Goal: Task Accomplishment & Management: Use online tool/utility

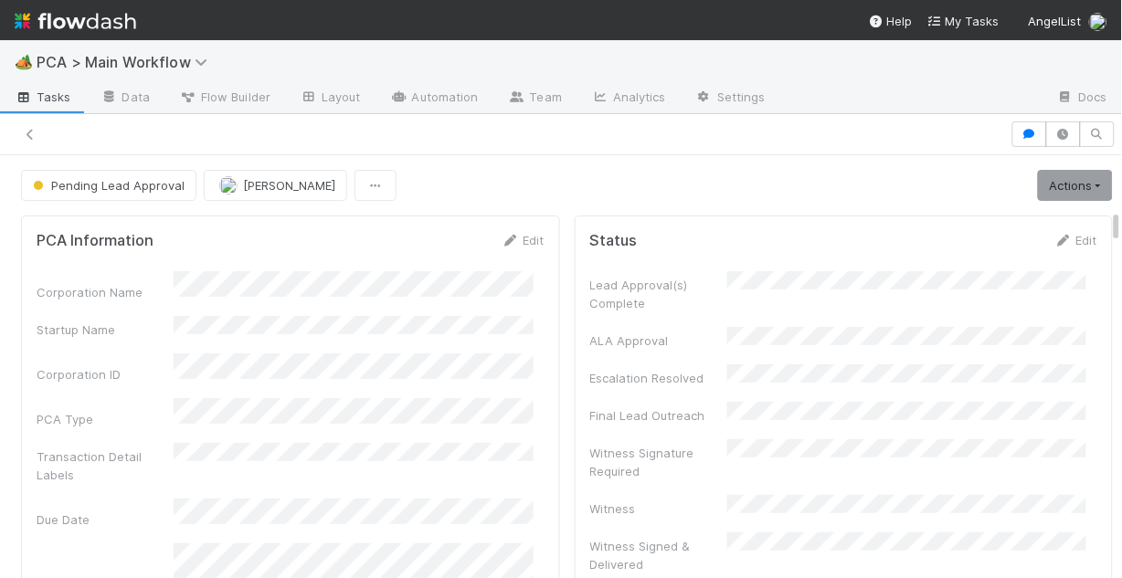
scroll to position [1024, 0]
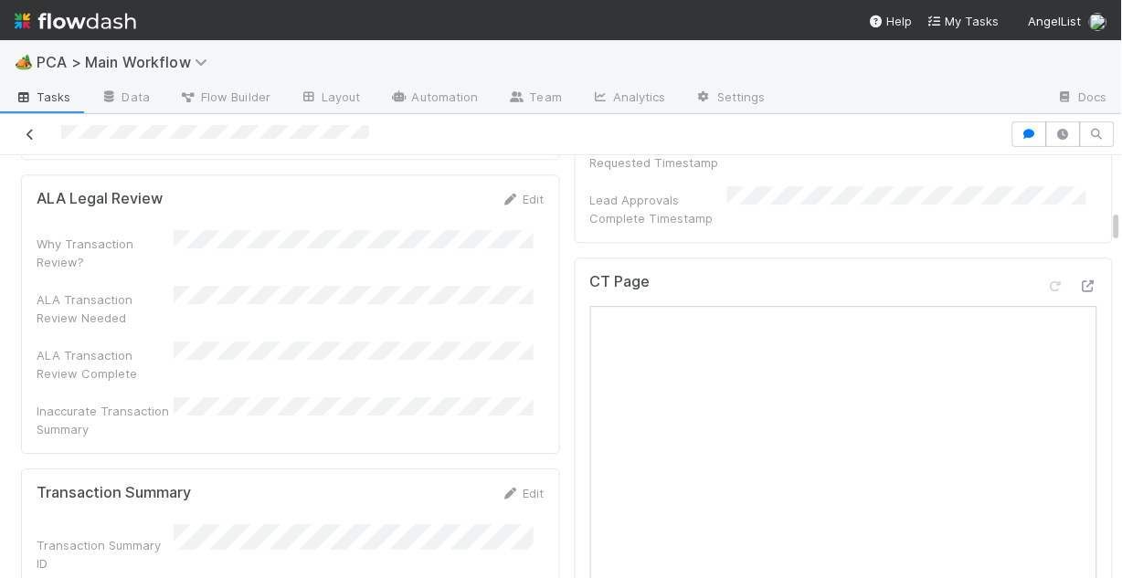
click at [27, 130] on icon at bounding box center [30, 135] width 18 height 12
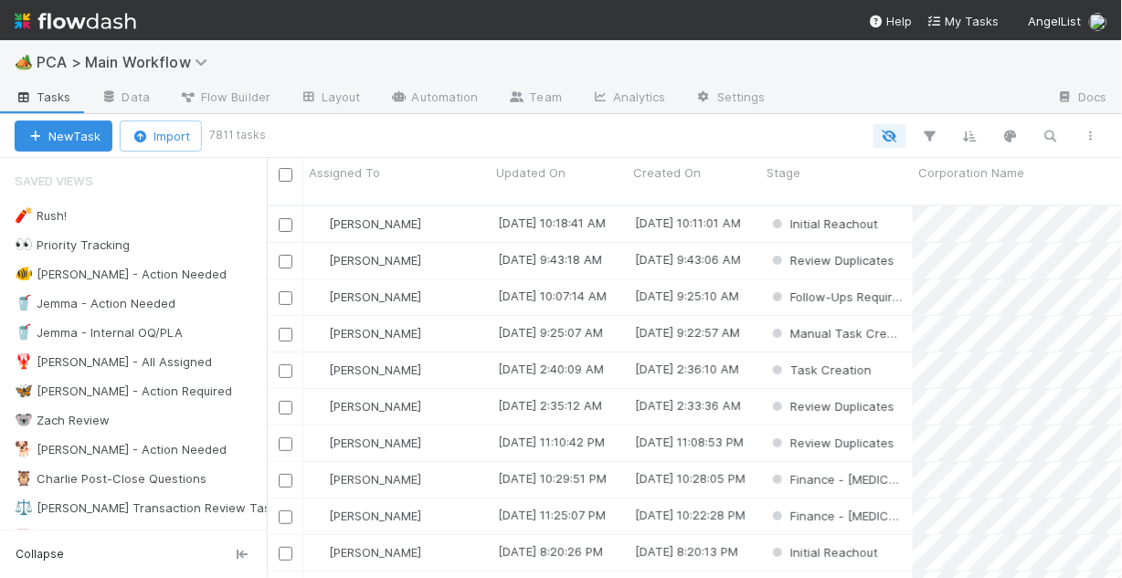
scroll to position [377, 844]
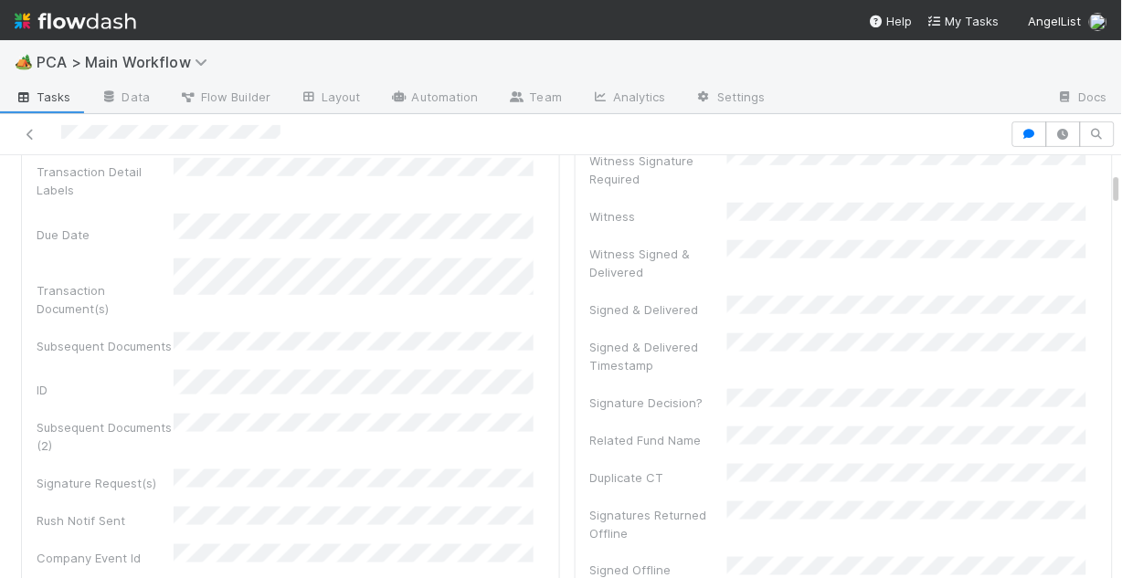
scroll to position [219, 0]
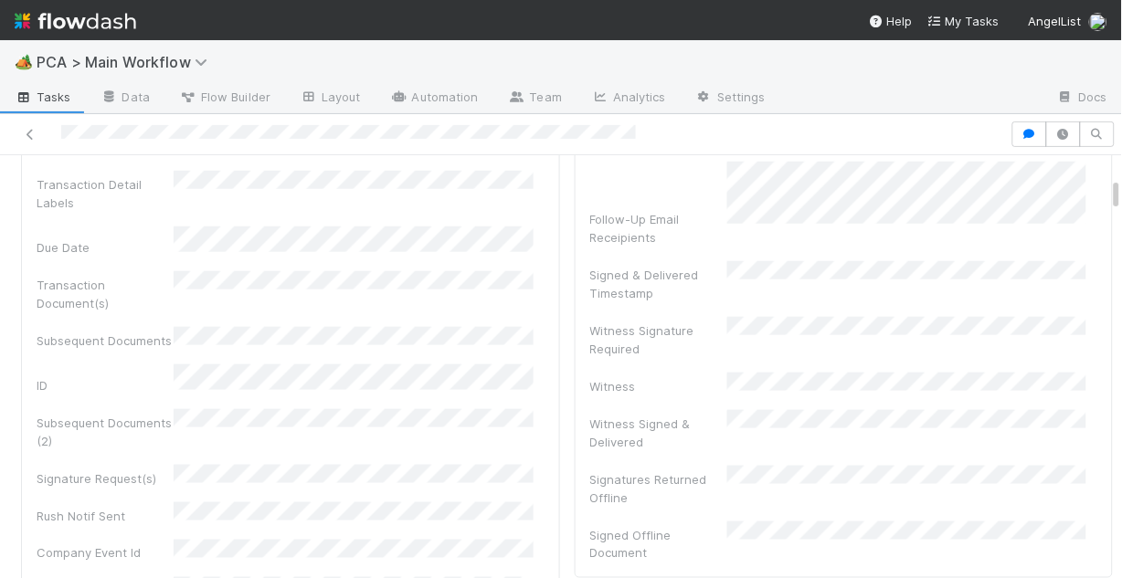
scroll to position [292, 0]
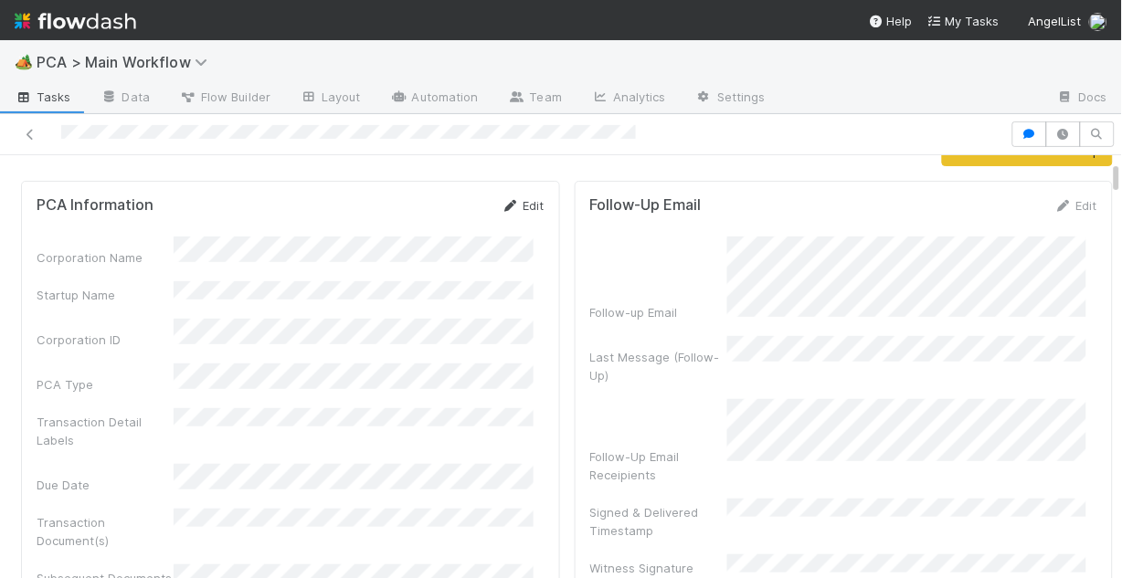
click at [509, 203] on link "Edit" at bounding box center [523, 205] width 43 height 15
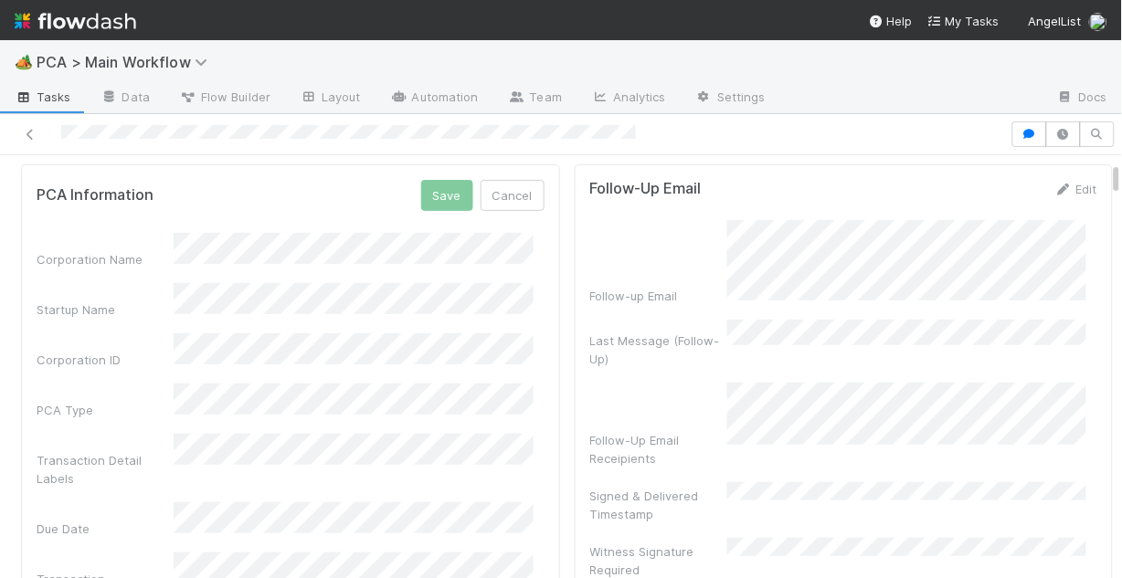
scroll to position [73, 0]
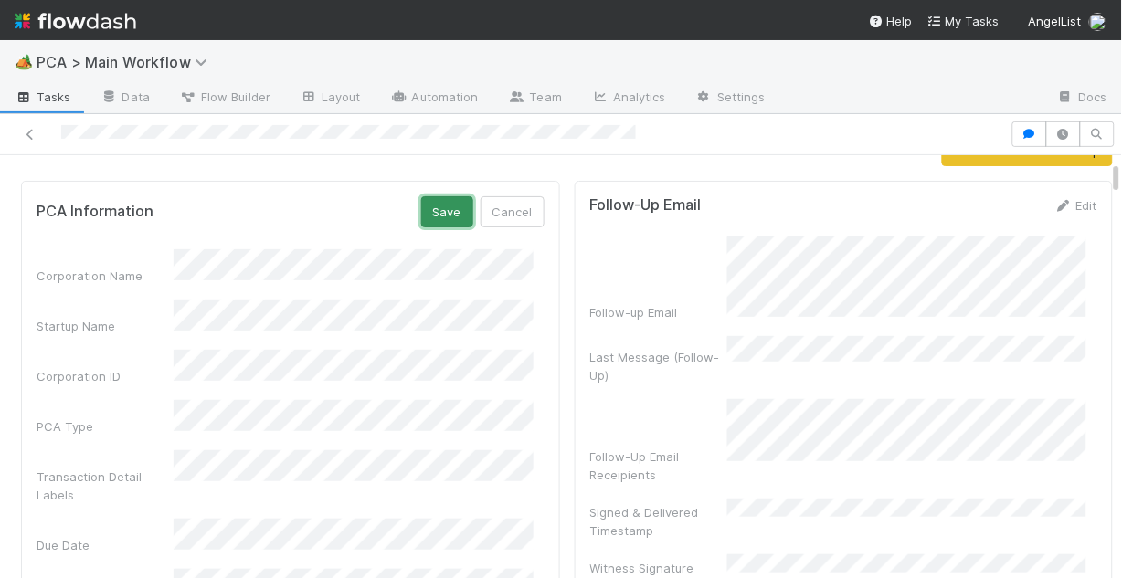
click at [439, 206] on button "Save" at bounding box center [447, 211] width 52 height 31
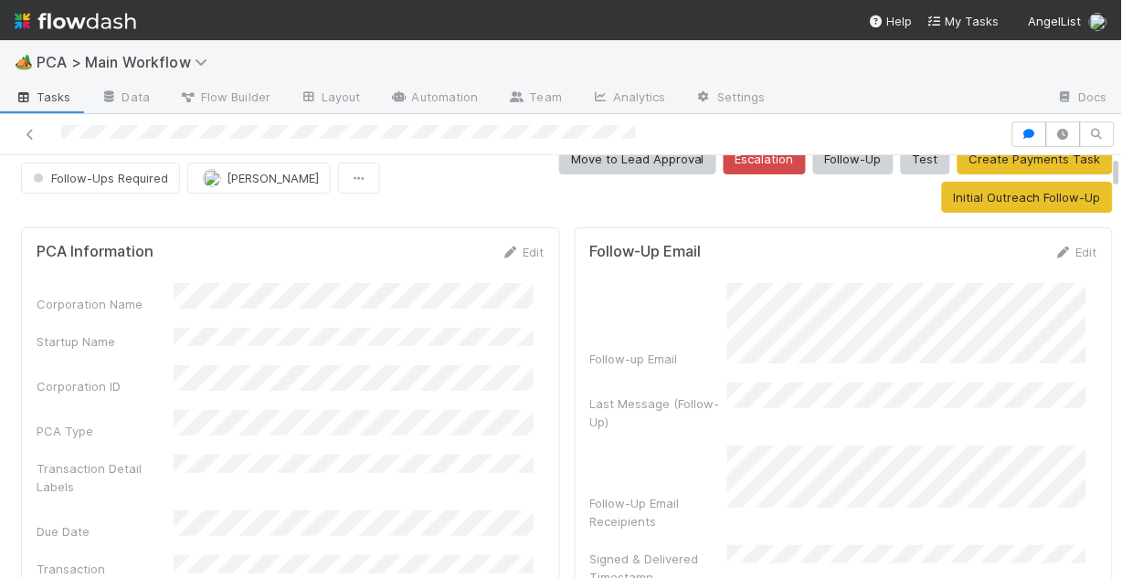
scroll to position [0, 0]
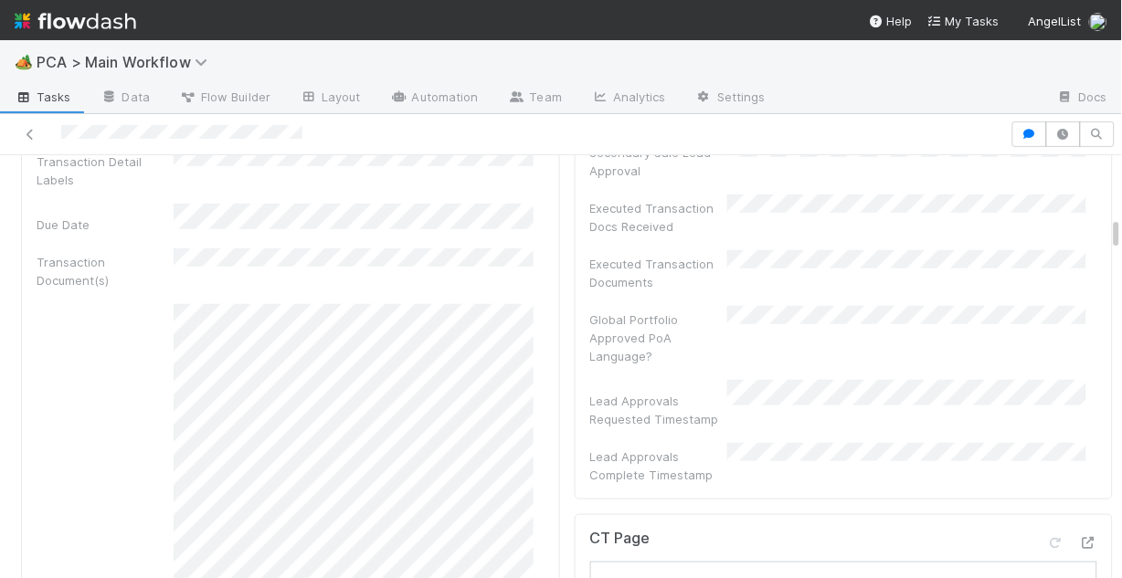
scroll to position [1438, 0]
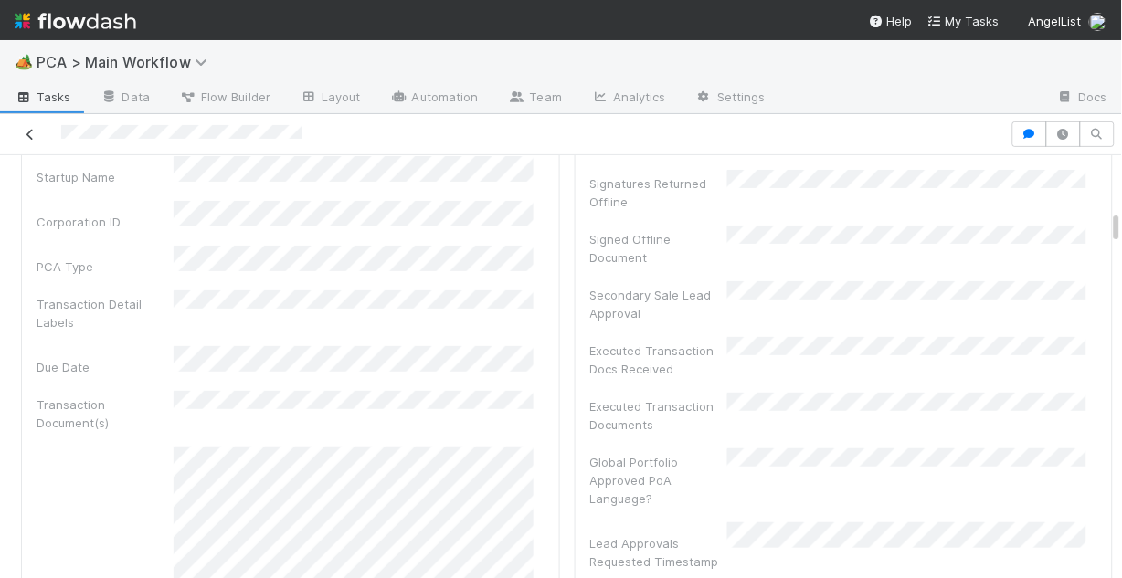
click at [29, 132] on icon at bounding box center [30, 135] width 18 height 12
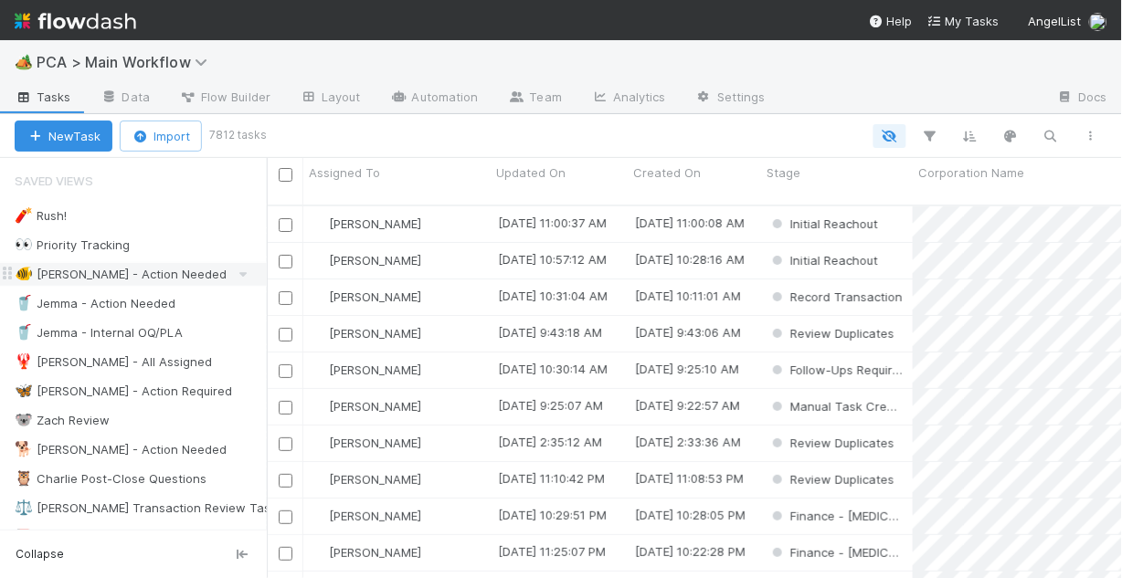
scroll to position [377, 844]
